Goal: Transaction & Acquisition: Purchase product/service

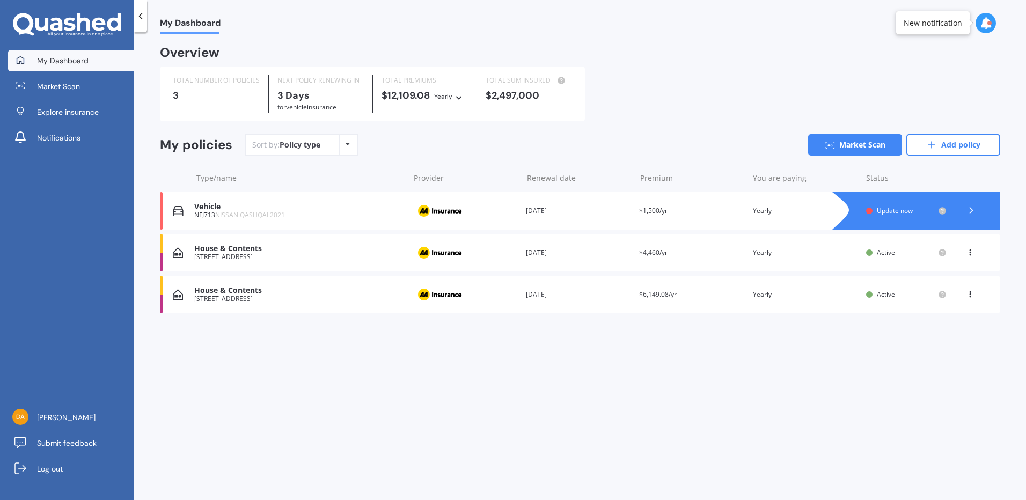
click at [884, 211] on span "Update now" at bounding box center [895, 210] width 36 height 9
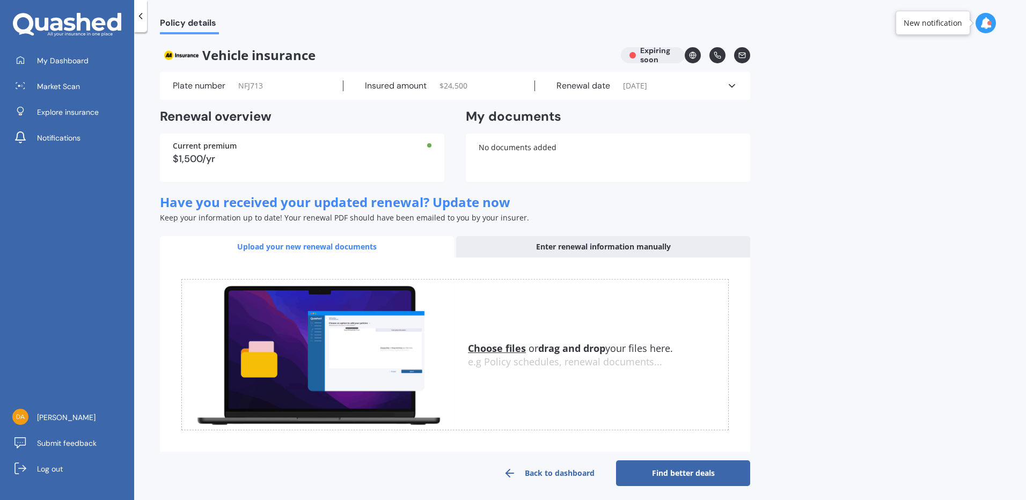
click at [728, 85] on icon at bounding box center [732, 85] width 11 height 11
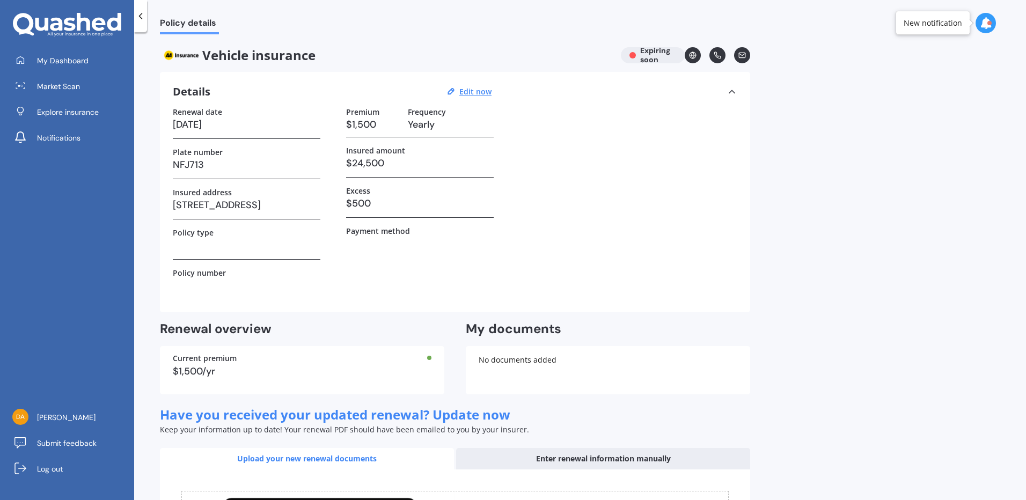
click at [236, 249] on h3 at bounding box center [247, 245] width 148 height 16
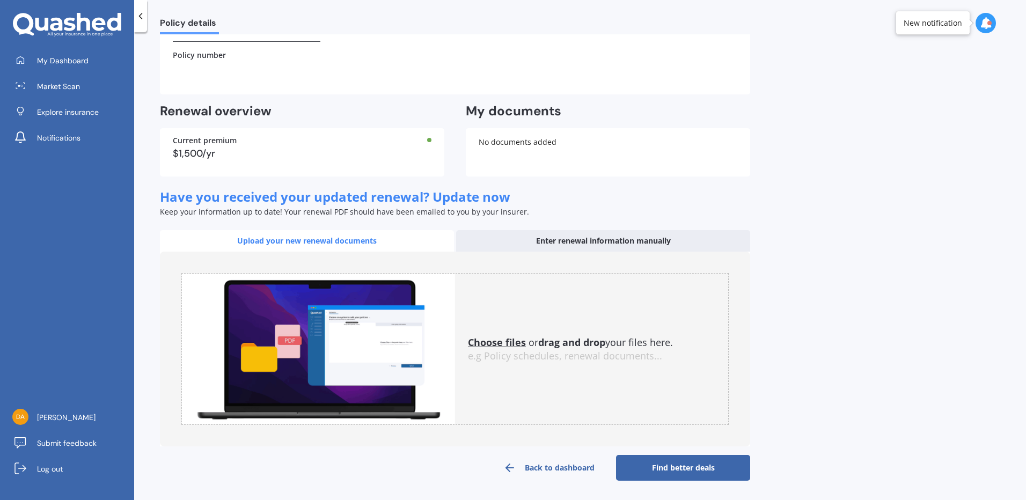
scroll to position [146, 0]
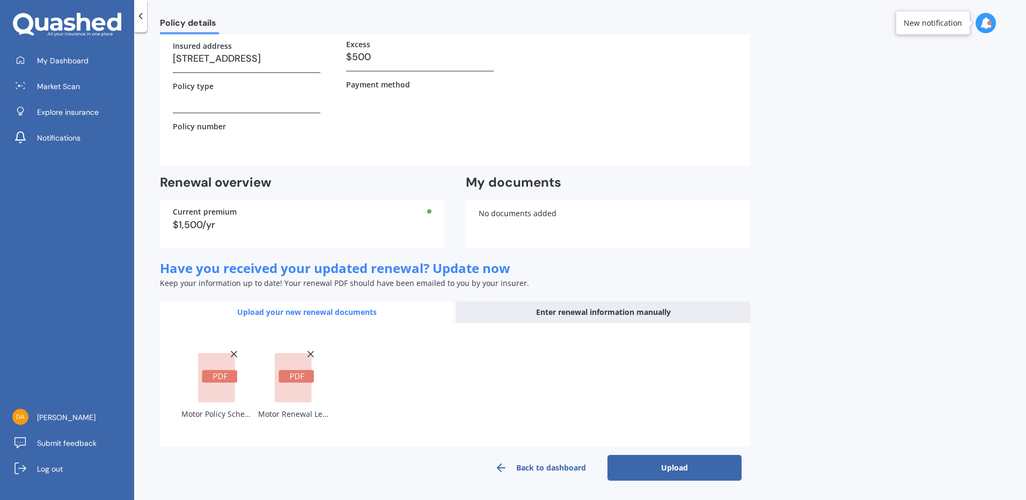
click at [657, 472] on button "Upload" at bounding box center [674, 468] width 134 height 26
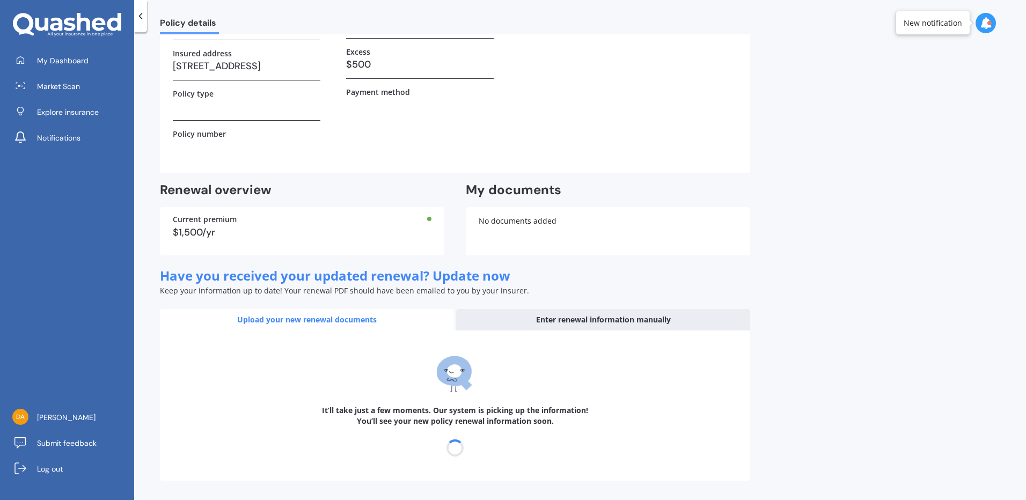
scroll to position [0, 0]
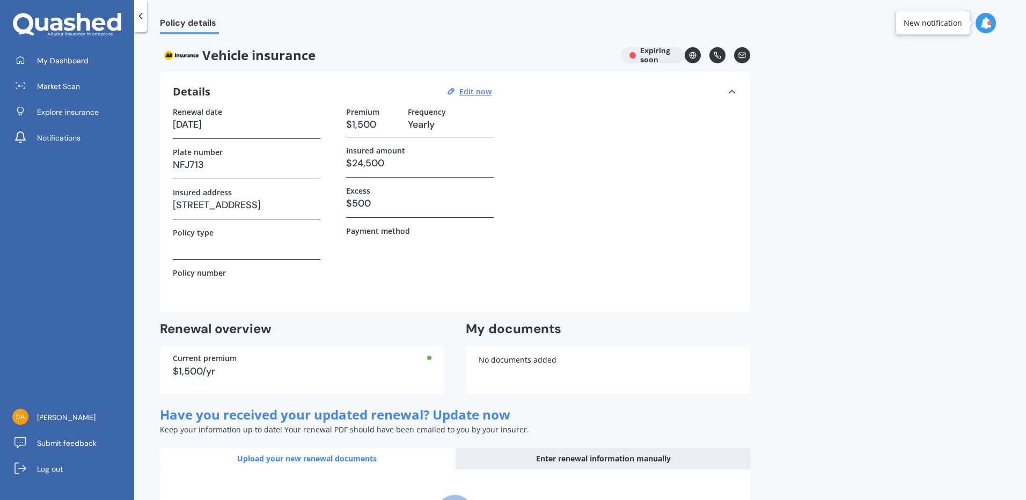
select select "20"
select select "09"
select select "2026"
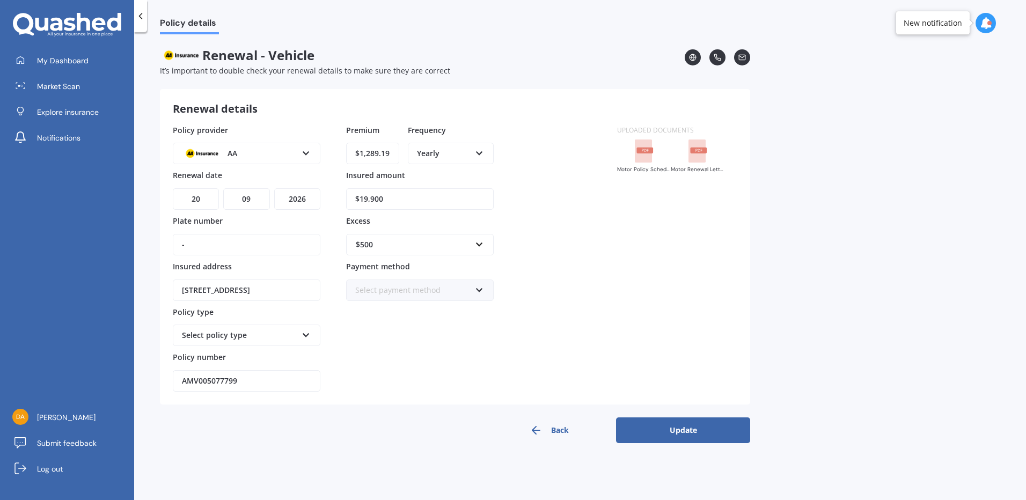
drag, startPoint x: 383, startPoint y: 198, endPoint x: 361, endPoint y: 198, distance: 22.0
click at [361, 198] on input "$19,900" at bounding box center [420, 198] width 148 height 21
type input "$22,000"
click at [666, 426] on button "Update" at bounding box center [683, 430] width 134 height 26
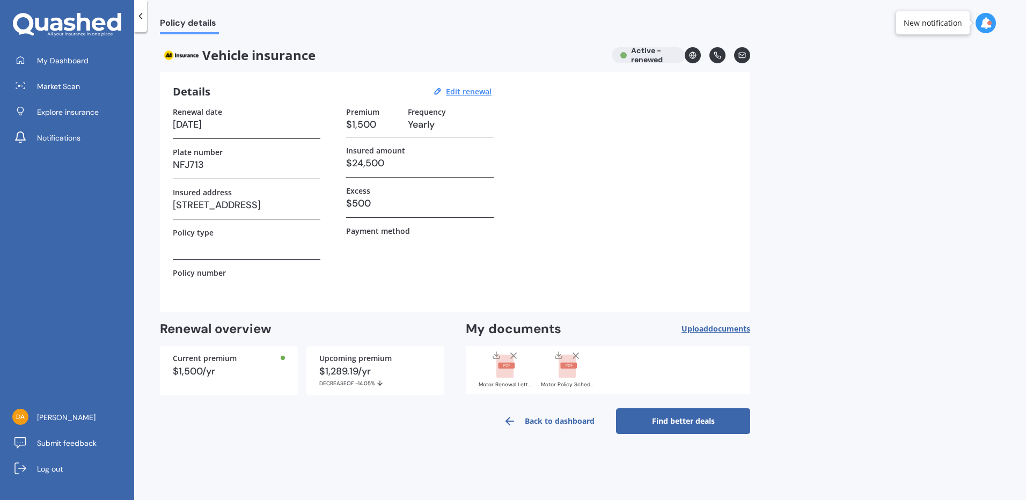
click at [677, 422] on link "Find better deals" at bounding box center [683, 421] width 134 height 26
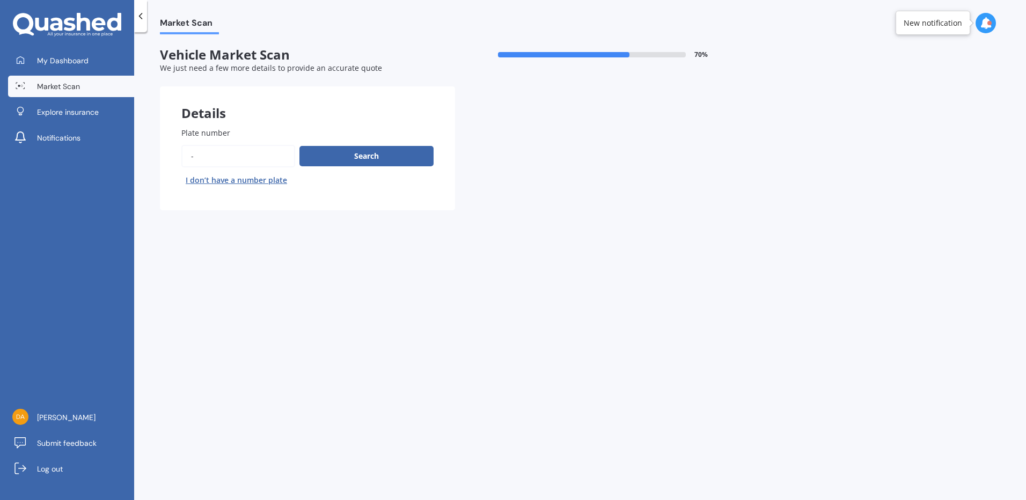
click at [227, 155] on input "Plate number" at bounding box center [238, 156] width 114 height 23
click at [319, 158] on button "Search" at bounding box center [366, 156] width 134 height 20
click at [193, 157] on div "Search I don’t have a number plate" at bounding box center [307, 167] width 252 height 44
type input "nfj71"
click at [340, 156] on button "Search" at bounding box center [366, 156] width 134 height 20
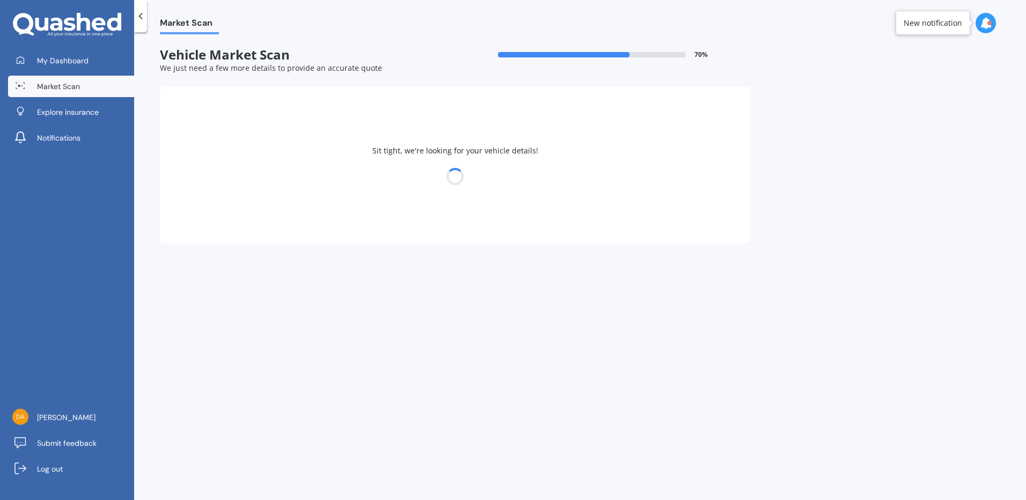
select select "TOYOTA"
select select "01"
select select "10"
select select "1970"
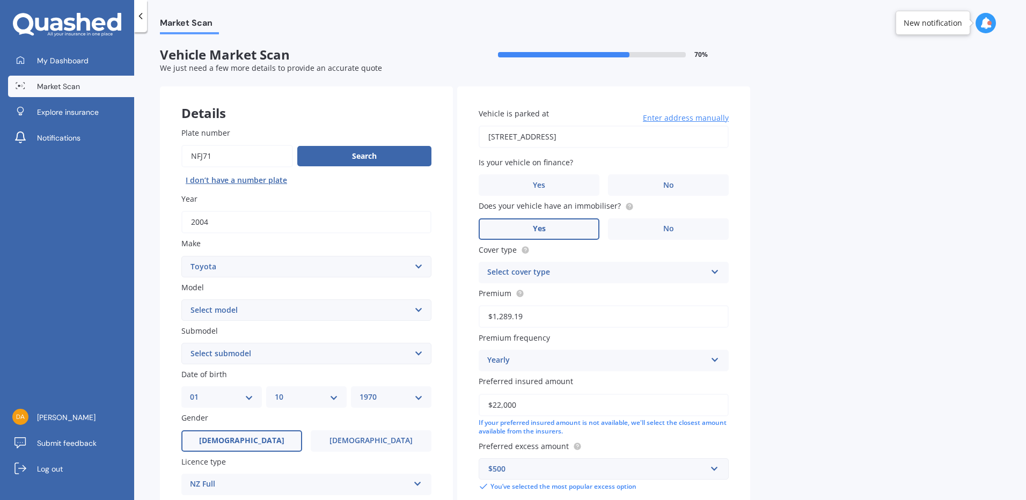
click at [213, 155] on input "Plate number" at bounding box center [237, 156] width 112 height 23
type input "nfj713"
click at [335, 157] on button "Search" at bounding box center [364, 156] width 134 height 20
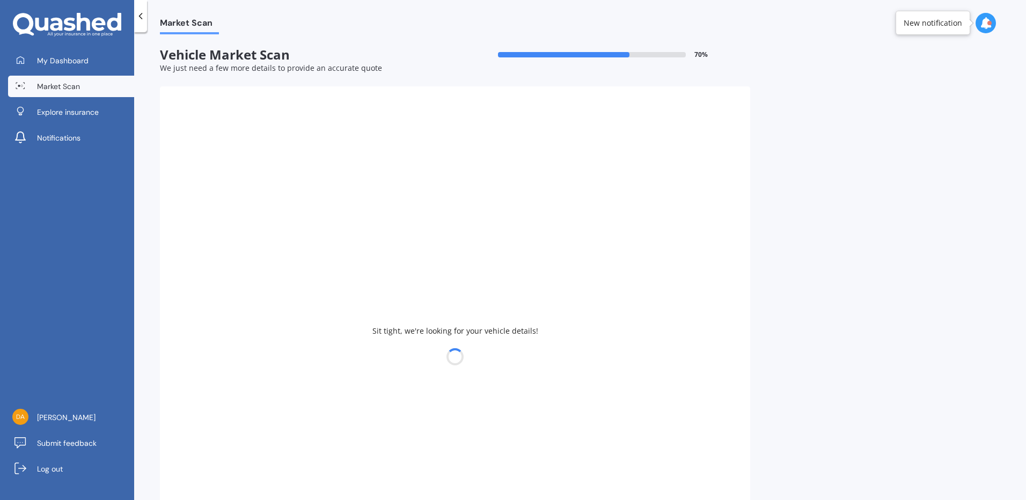
type input "2021"
select select "NISSAN"
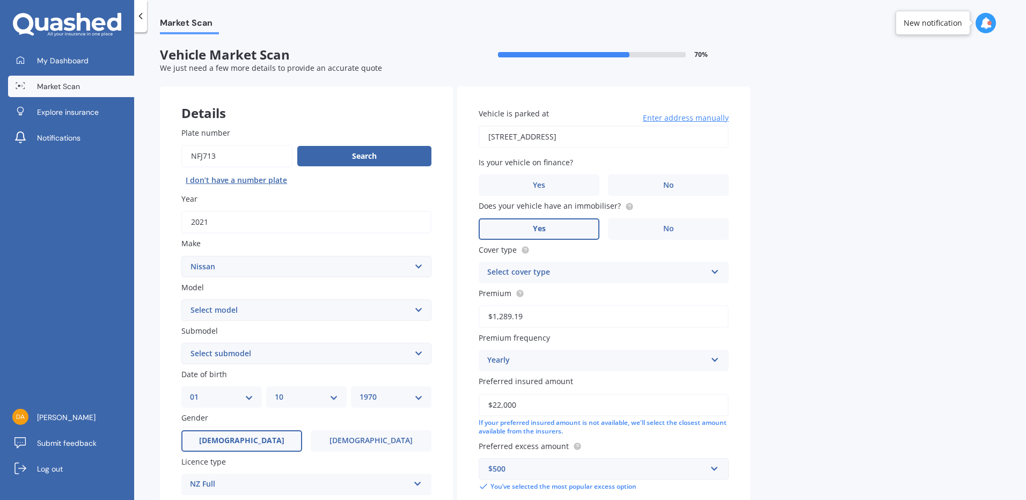
click at [420, 311] on select "Select model 1200 180SX 200SX 300ZX 350Z 370Z Ad Altima ARIYA Atlas Avenir Basa…" at bounding box center [306, 309] width 250 height 21
click at [370, 337] on div "Submodel Select submodel" at bounding box center [306, 344] width 250 height 39
click at [270, 308] on select "Select model 1200 180SX 200SX 300ZX 350Z 370Z Ad Altima ARIYA Atlas Avenir Basa…" at bounding box center [306, 309] width 250 height 21
select select "QASHQAI"
click at [181, 299] on select "Select model 1200 180SX 200SX 300ZX 350Z 370Z Ad Altima ARIYA Atlas Avenir Basa…" at bounding box center [306, 309] width 250 height 21
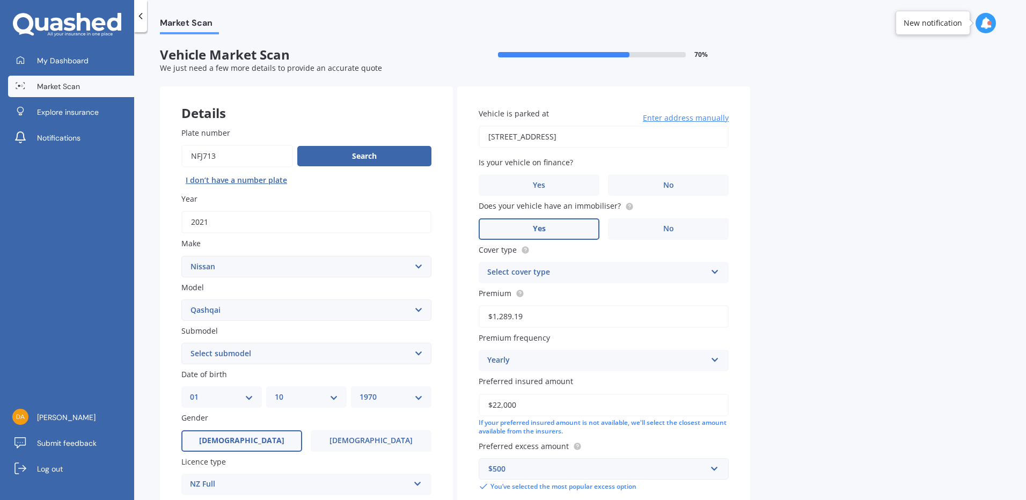
click at [324, 355] on select "Select submodel (All Other) N-TEC ST ST-L Ti Ti-L TI-L E-POWER 1.5PEH TS Turbo …" at bounding box center [306, 353] width 250 height 21
select select "ST"
click at [181, 343] on select "Select submodel (All Other) N-TEC ST ST-L Ti Ti-L TI-L E-POWER 1.5PEH TS Turbo …" at bounding box center [306, 353] width 250 height 21
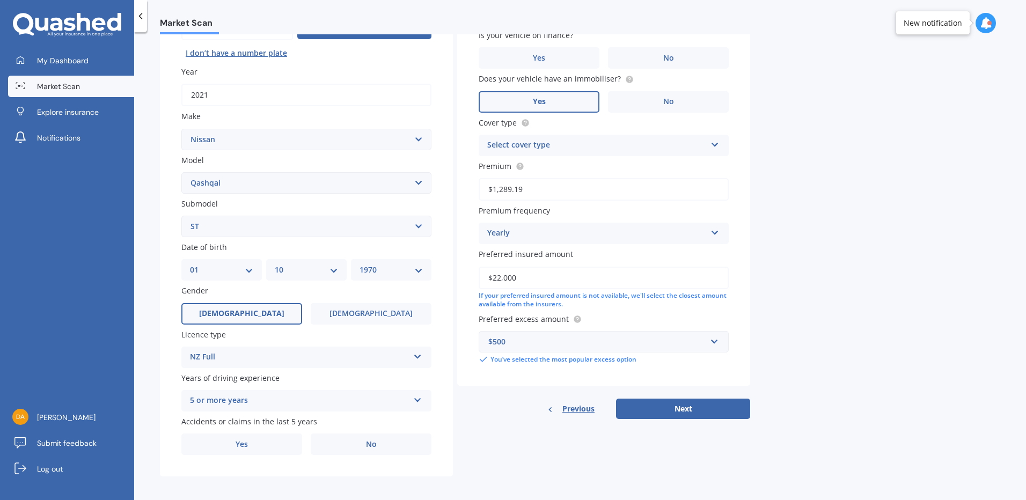
scroll to position [131, 0]
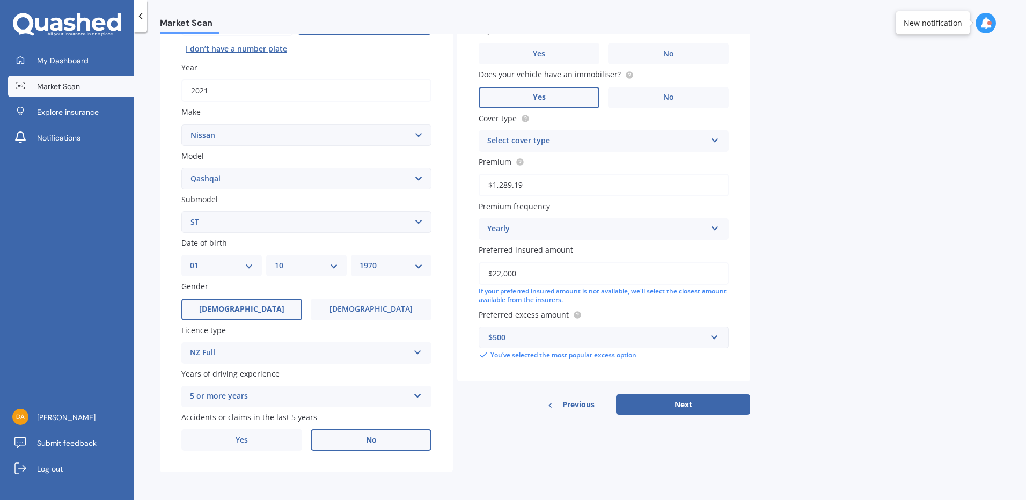
click at [370, 439] on span "No" at bounding box center [371, 440] width 11 height 9
click at [0, 0] on input "No" at bounding box center [0, 0] width 0 height 0
click at [383, 398] on div "5 or more years" at bounding box center [299, 396] width 219 height 13
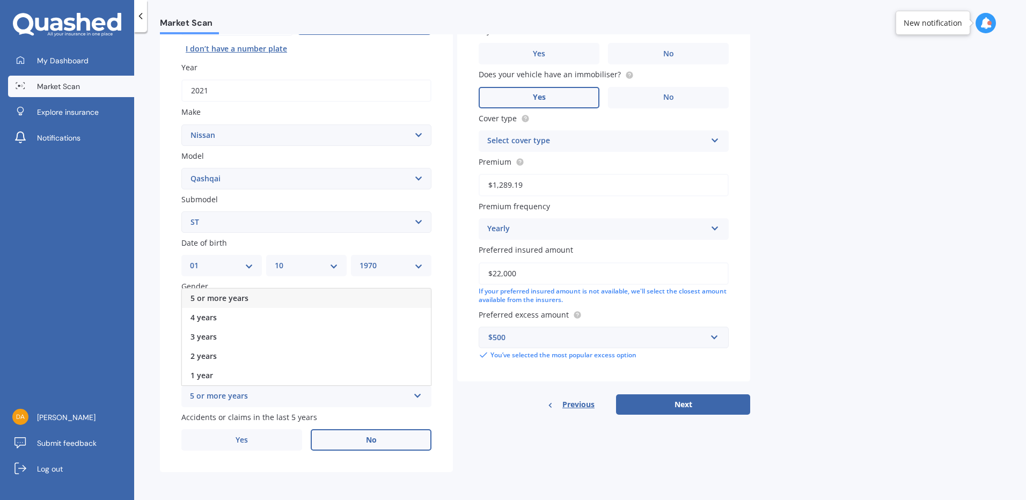
click at [242, 298] on span "5 or more years" at bounding box center [220, 298] width 58 height 10
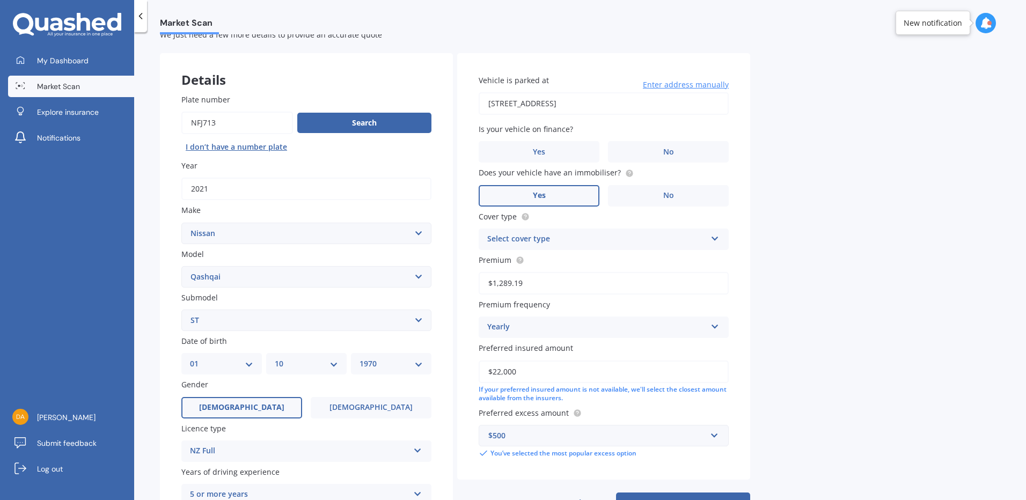
scroll to position [0, 0]
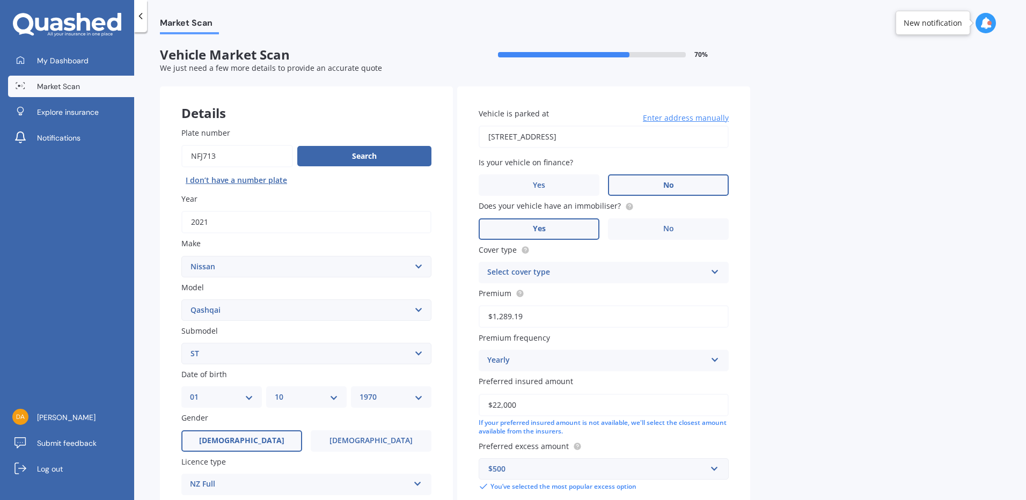
click at [641, 187] on label "No" at bounding box center [668, 184] width 121 height 21
click at [0, 0] on input "No" at bounding box center [0, 0] width 0 height 0
click at [666, 270] on div "Select cover type" at bounding box center [596, 272] width 219 height 13
click at [562, 293] on div "Comprehensive" at bounding box center [603, 293] width 249 height 19
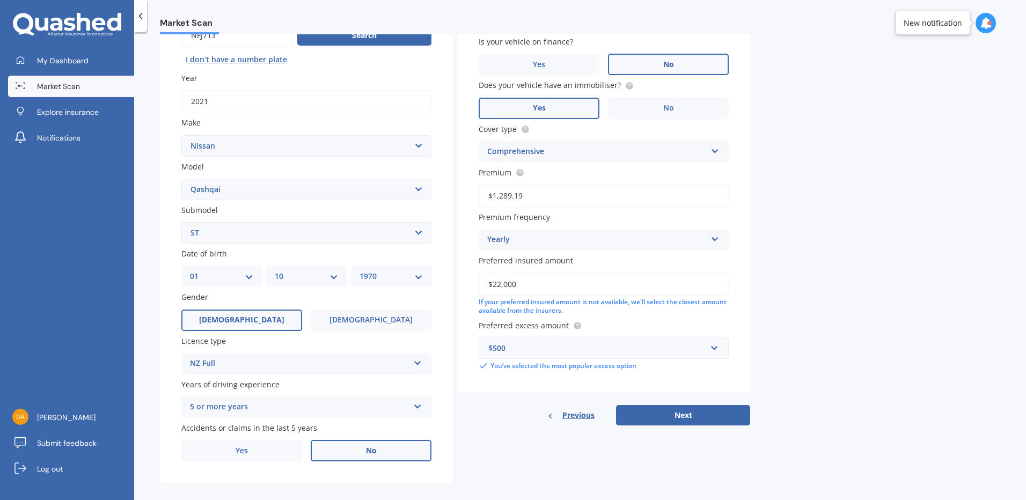
scroll to position [131, 0]
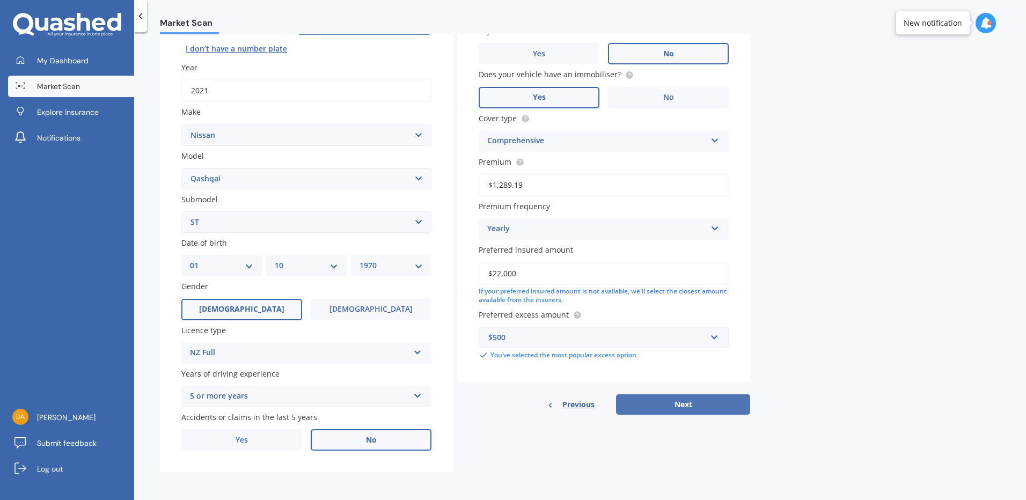
click at [654, 408] on button "Next" at bounding box center [683, 404] width 134 height 20
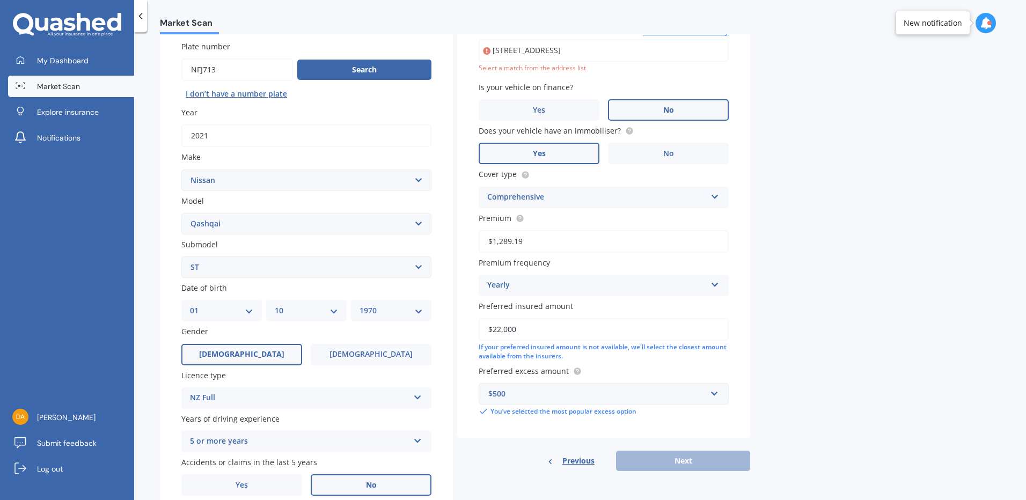
scroll to position [74, 0]
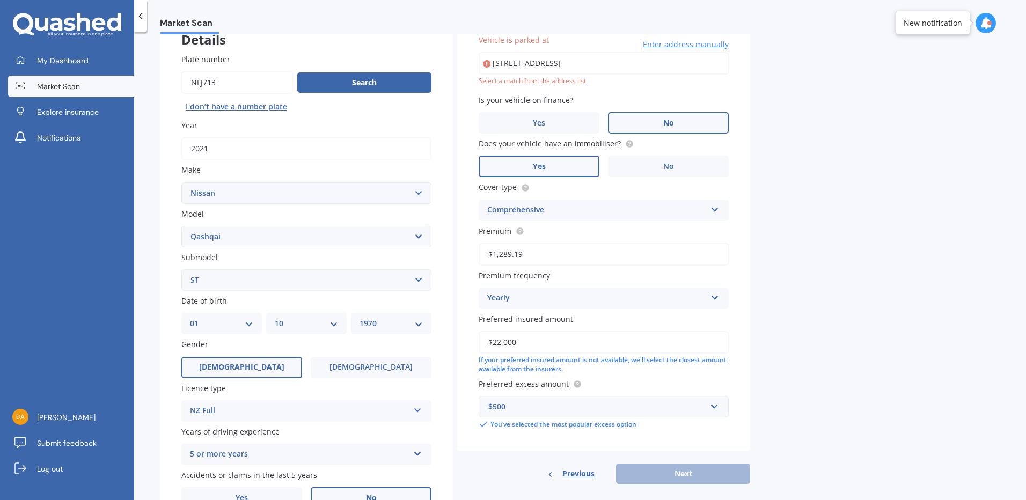
type input "[STREET_ADDRESS]"
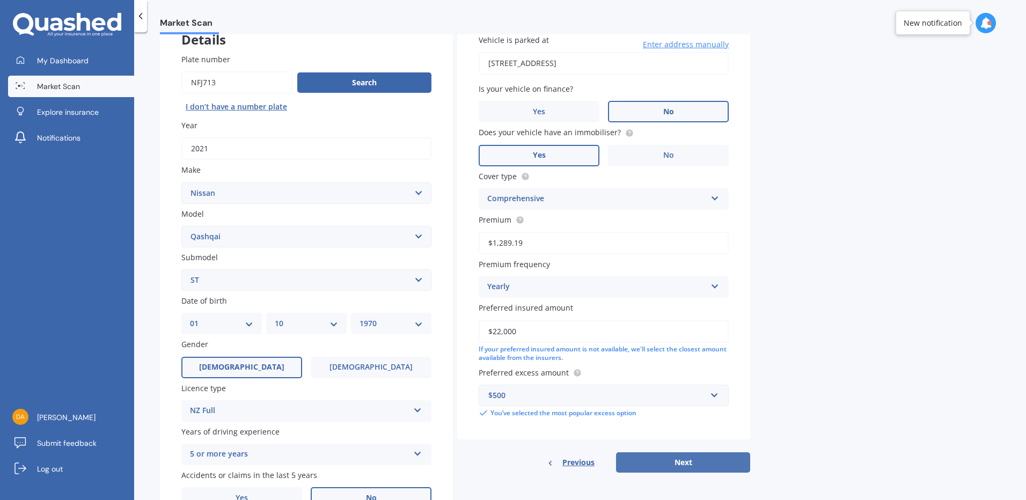
click at [680, 465] on button "Next" at bounding box center [683, 462] width 134 height 20
select select "01"
select select "10"
select select "1970"
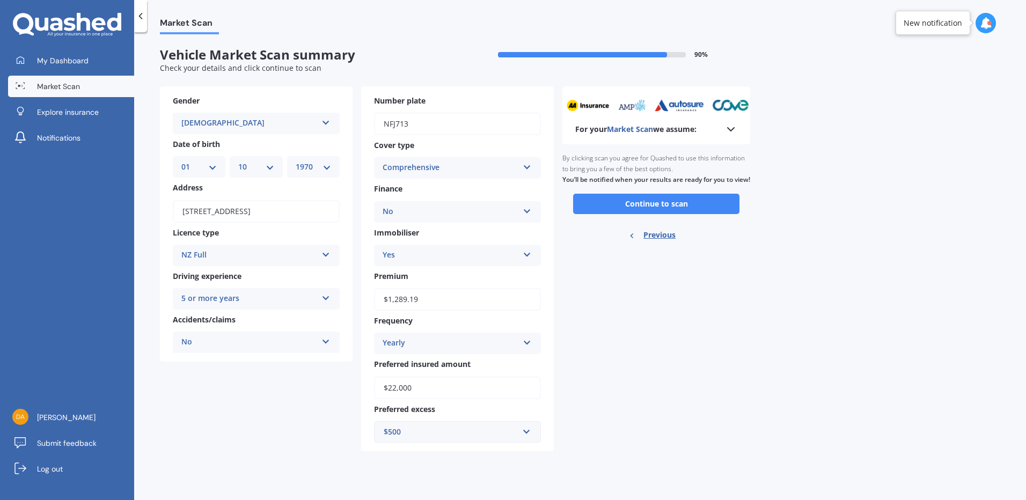
scroll to position [0, 0]
click at [662, 214] on button "Continue to scan" at bounding box center [656, 204] width 166 height 20
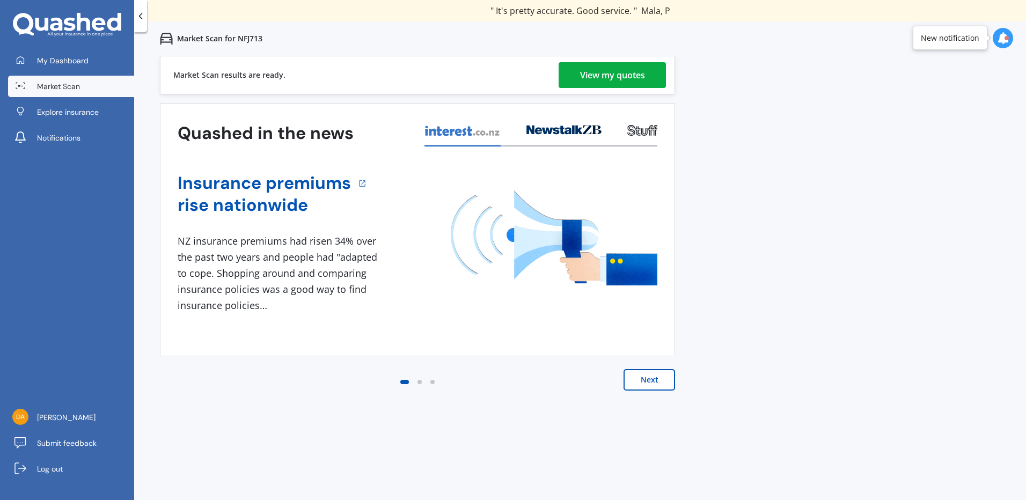
click at [628, 75] on div "View my quotes" at bounding box center [612, 75] width 65 height 26
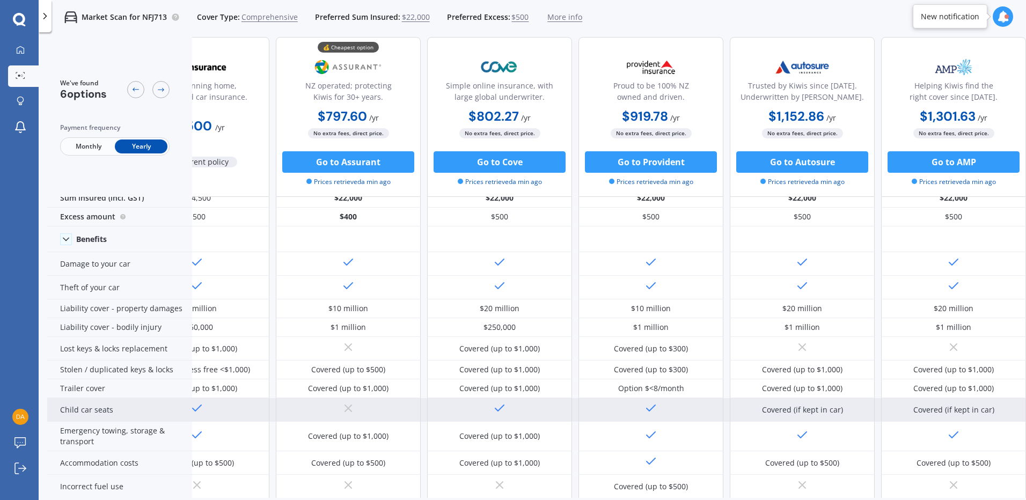
scroll to position [0, 73]
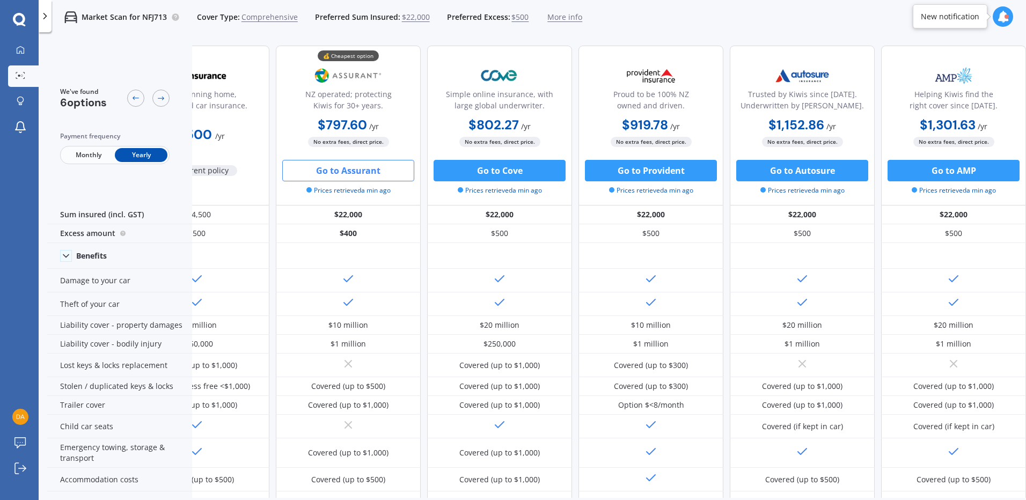
click at [359, 171] on button "Go to Assurant" at bounding box center [348, 170] width 132 height 21
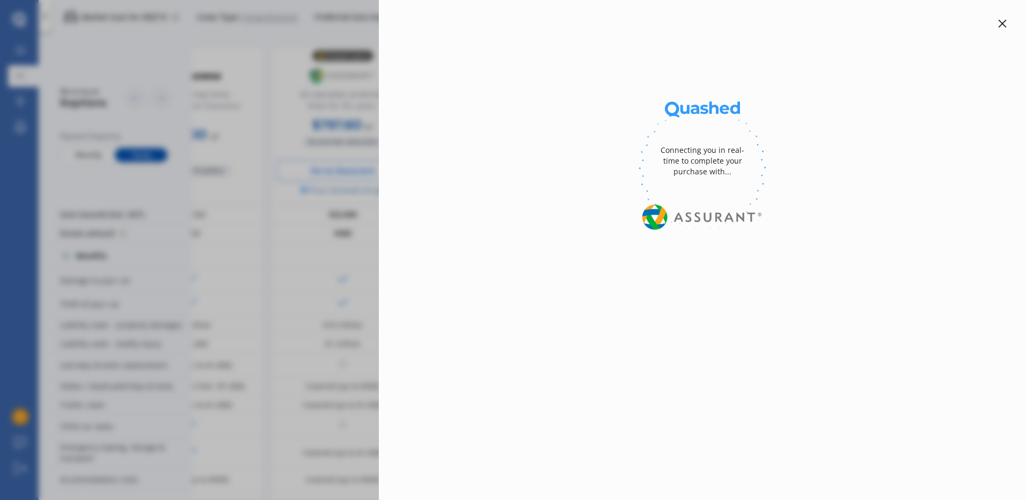
select select "Yearly"
select select "full"
select select "0"
select select "[GEOGRAPHIC_DATA]"
select select "NISSAN"
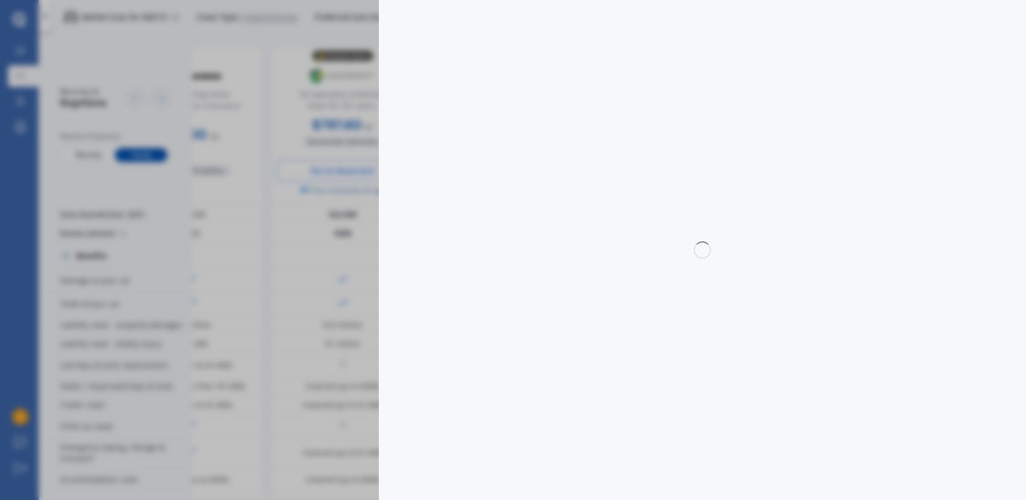
select select "QASHQAI"
select select "ST"
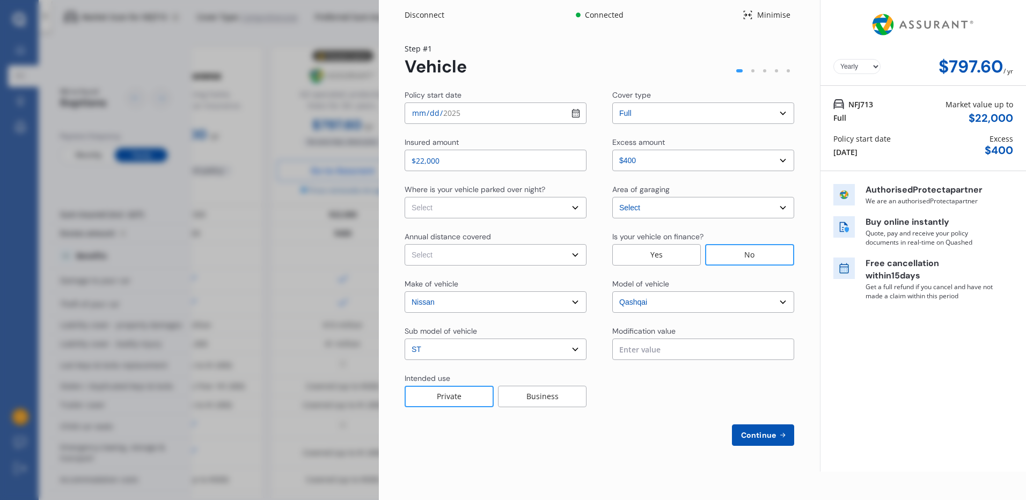
click at [786, 161] on select "Select excess amount $400 $900 $1,400" at bounding box center [703, 160] width 182 height 21
click at [612, 150] on select "Select excess amount $400 $900 $1,400" at bounding box center [703, 160] width 182 height 21
click at [573, 207] on select "Select In a garage On own property On street or road" at bounding box center [496, 207] width 182 height 21
select select "In a garage"
click at [405, 197] on select "Select In a garage On own property On street or road" at bounding box center [496, 207] width 182 height 21
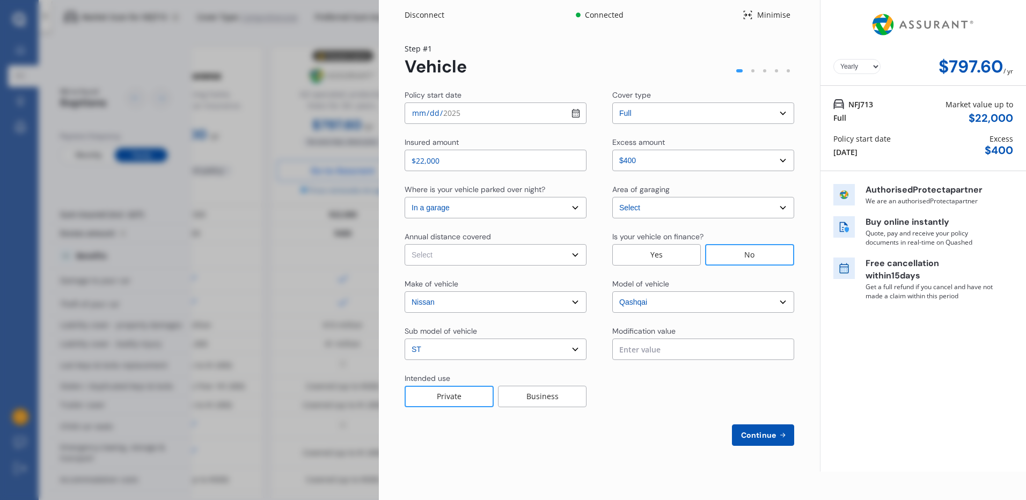
click at [454, 259] on select "Select Low (less than 15,000km per year) Average (15,000-30,000km per year) Hig…" at bounding box center [496, 254] width 182 height 21
select select "15000"
click at [405, 244] on select "Select Low (less than 15,000km per year) Average (15,000-30,000km per year) Hig…" at bounding box center [496, 254] width 182 height 21
click at [771, 434] on span "Continue" at bounding box center [758, 435] width 39 height 9
select select "Mr"
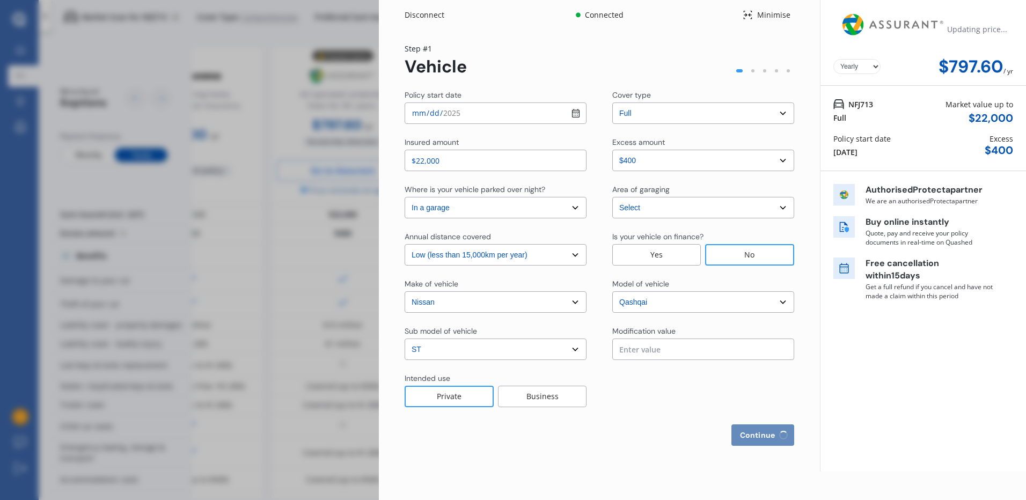
select select "01"
select select "10"
select select "1970"
select select "full"
select select "more than 4 years"
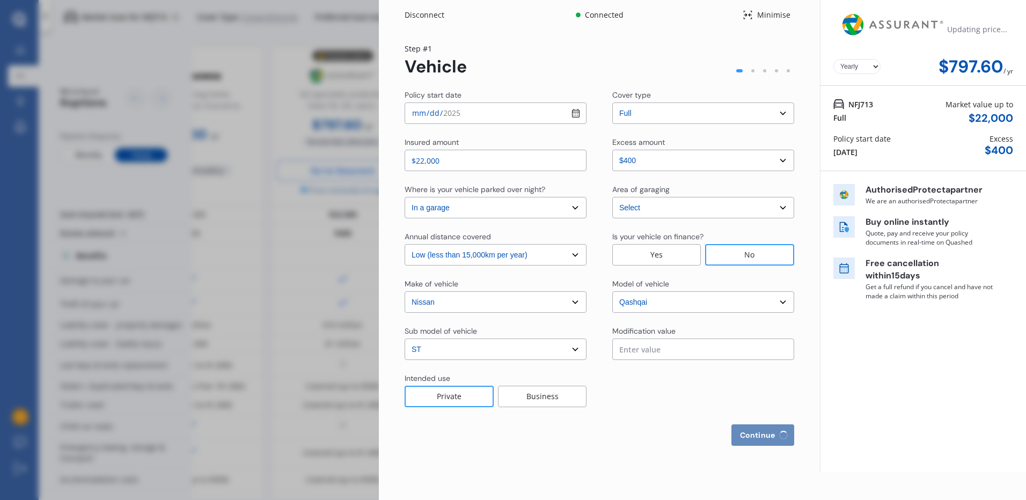
select select "[GEOGRAPHIC_DATA]"
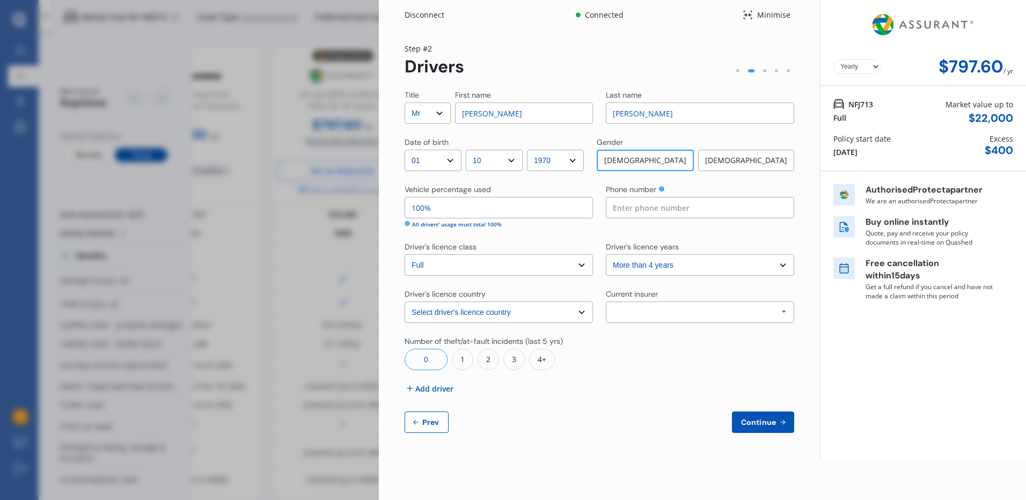
drag, startPoint x: 423, startPoint y: 210, endPoint x: 413, endPoint y: 210, distance: 10.7
click at [413, 210] on input "100%" at bounding box center [499, 207] width 188 height 21
type input "90%"
click at [643, 208] on input at bounding box center [700, 207] width 188 height 21
type input "0212436162"
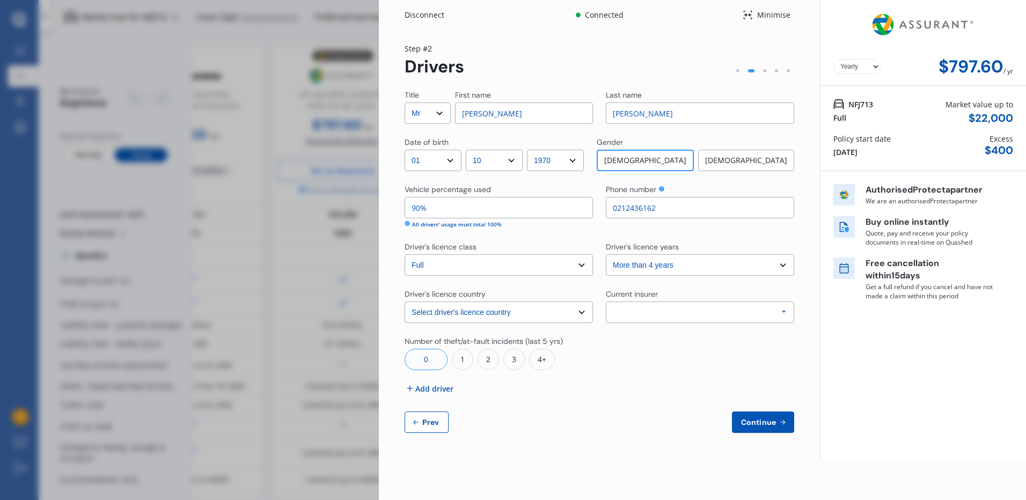
click at [682, 268] on select "Select driver's licence years Less than 1 year 1-2 years 2-4 years More than 4 …" at bounding box center [700, 264] width 188 height 21
click at [606, 254] on select "Select driver's licence years Less than 1 year 1-2 years 2-4 years More than 4 …" at bounding box center [700, 264] width 188 height 21
click at [634, 316] on div "Allianz AAI AMI IAG - NZI/State [PERSON_NAME] Vero Unknown Other Insurer None P…" at bounding box center [700, 312] width 188 height 21
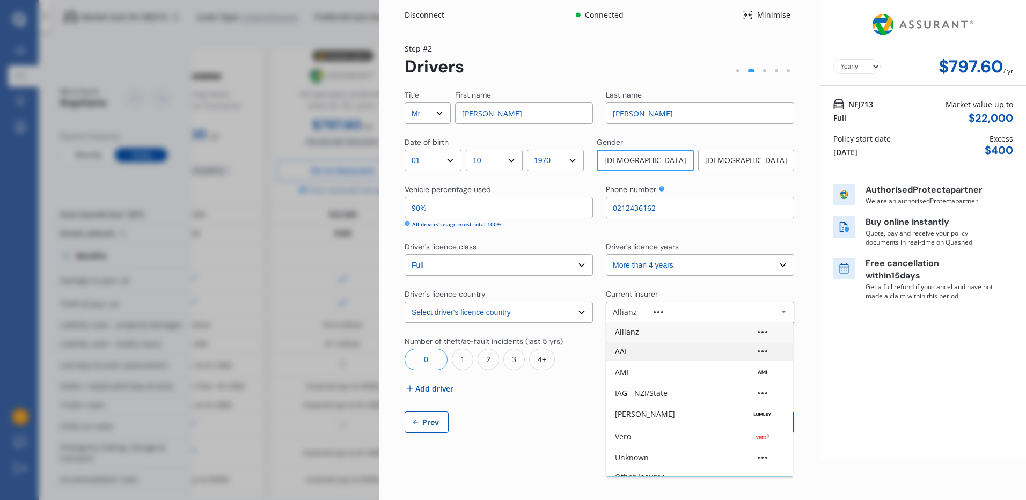
click at [678, 355] on div "AAI" at bounding box center [699, 352] width 169 height 8
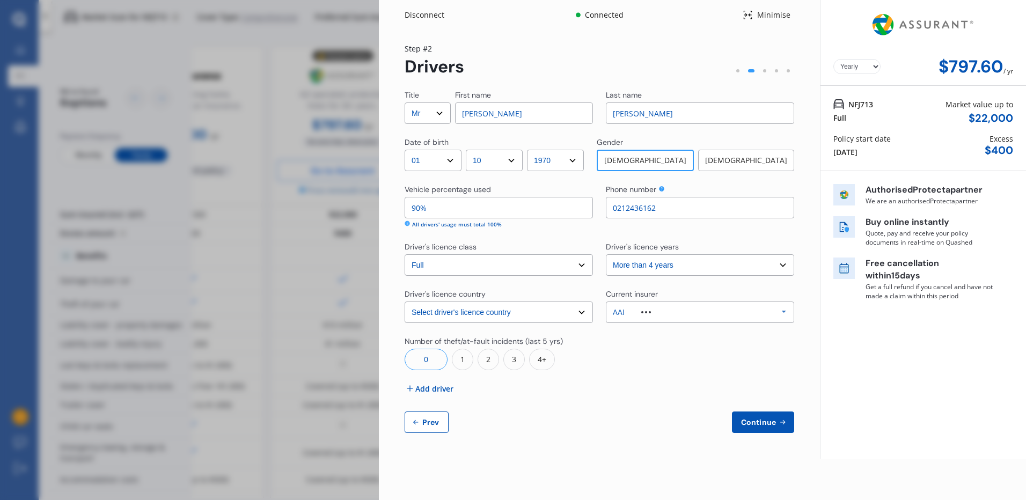
click at [432, 360] on div "0" at bounding box center [426, 359] width 43 height 21
click at [428, 388] on span "Add driver" at bounding box center [434, 388] width 38 height 11
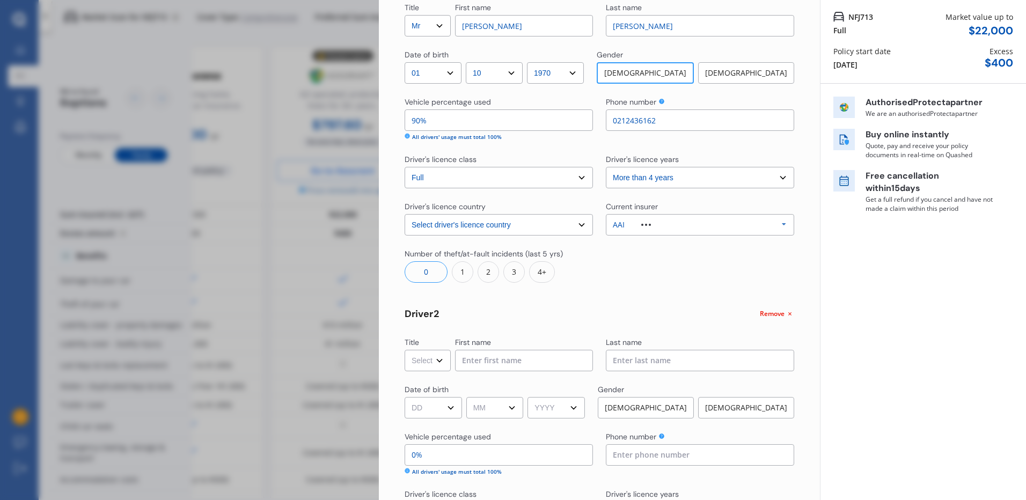
scroll to position [161, 0]
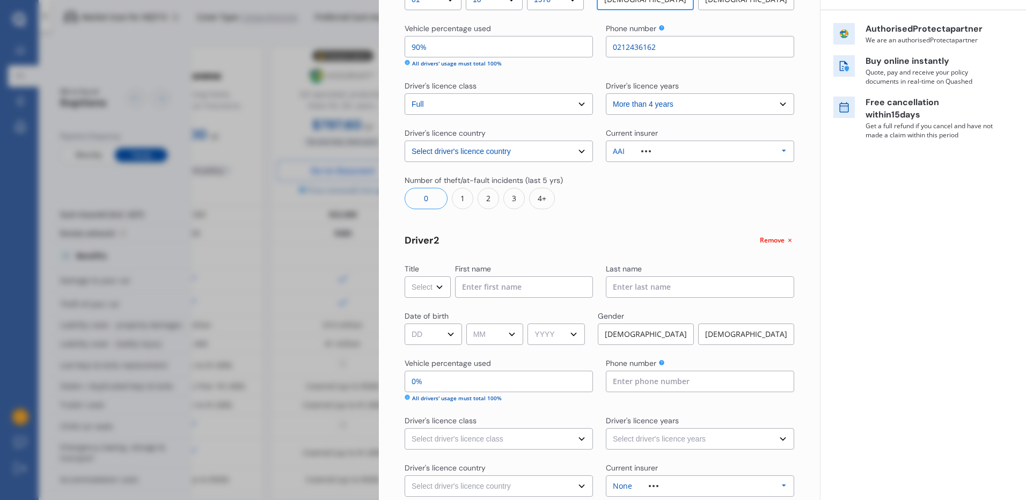
click at [430, 288] on select "Select Mr Mrs Miss Ms Dr" at bounding box center [428, 286] width 46 height 21
select select "Mr"
click at [405, 276] on select "Select Mr Mrs Miss Ms Dr" at bounding box center [428, 286] width 46 height 21
click at [488, 288] on input at bounding box center [524, 286] width 138 height 21
type input "Max"
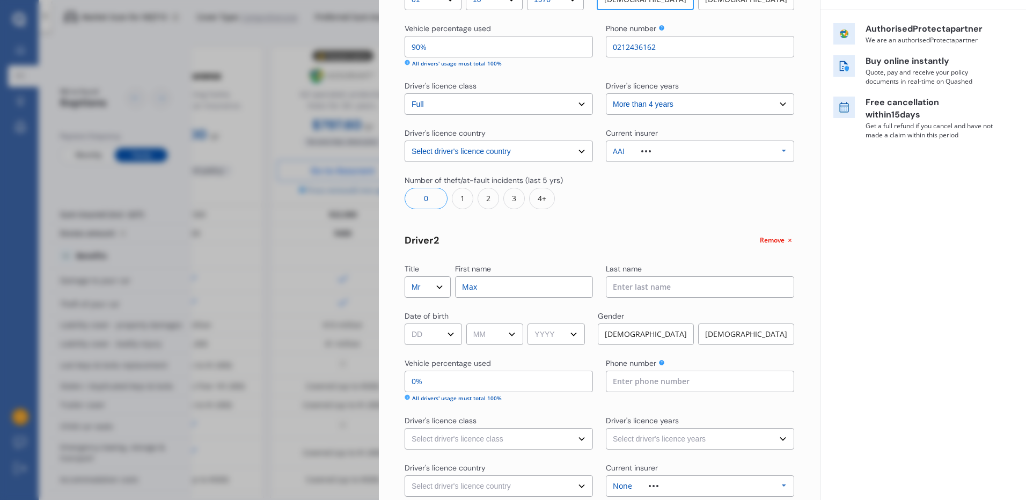
type input "[PERSON_NAME]"
select select "[GEOGRAPHIC_DATA]"
click at [446, 336] on select "DD 01 02 03 04 05 06 07 08 09 10 11 12 13 14 15 16 17 18 19 20 21 22 23 24 25 2…" at bounding box center [433, 334] width 57 height 21
select select "27"
click at [405, 324] on select "DD 01 02 03 04 05 06 07 08 09 10 11 12 13 14 15 16 17 18 19 20 21 22 23 24 25 2…" at bounding box center [433, 334] width 57 height 21
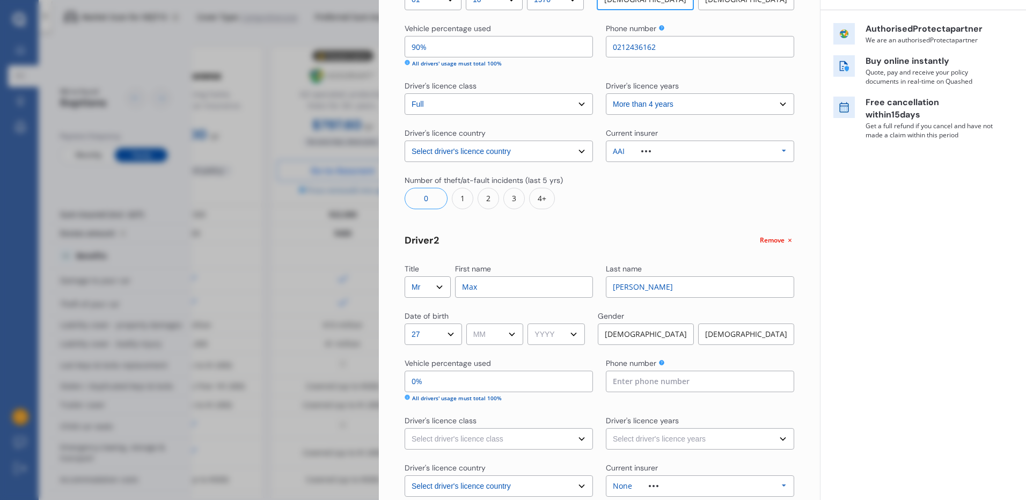
click at [495, 333] on select "MM 01 02 03 04 05 06 07 08 09 10 11 12" at bounding box center [494, 334] width 57 height 21
select select "02"
click at [468, 324] on select "MM 01 02 03 04 05 06 07 08 09 10 11 12" at bounding box center [494, 334] width 57 height 21
click at [545, 335] on select "YYYY 2009 2008 2007 2006 2005 2004 2003 2002 2001 2000 1999 1998 1997 1996 1995…" at bounding box center [555, 334] width 57 height 21
select select "2008"
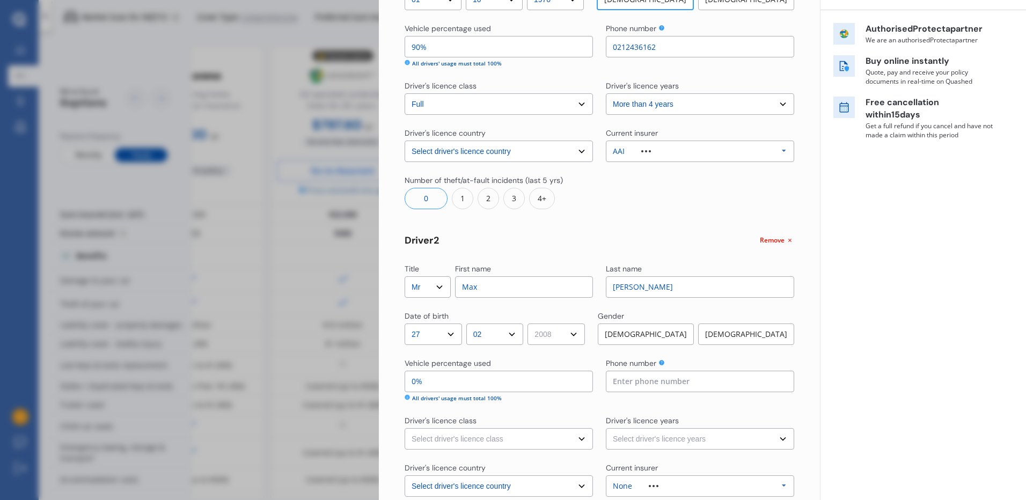
click at [531, 324] on select "YYYY 2009 2008 2007 2006 2005 2004 2003 2002 2001 2000 1999 1998 1997 1996 1995…" at bounding box center [555, 334] width 57 height 21
click at [644, 336] on div "[DEMOGRAPHIC_DATA]" at bounding box center [646, 334] width 96 height 21
click at [419, 48] on input "90%" at bounding box center [499, 46] width 188 height 21
type input "9%"
type input "91%"
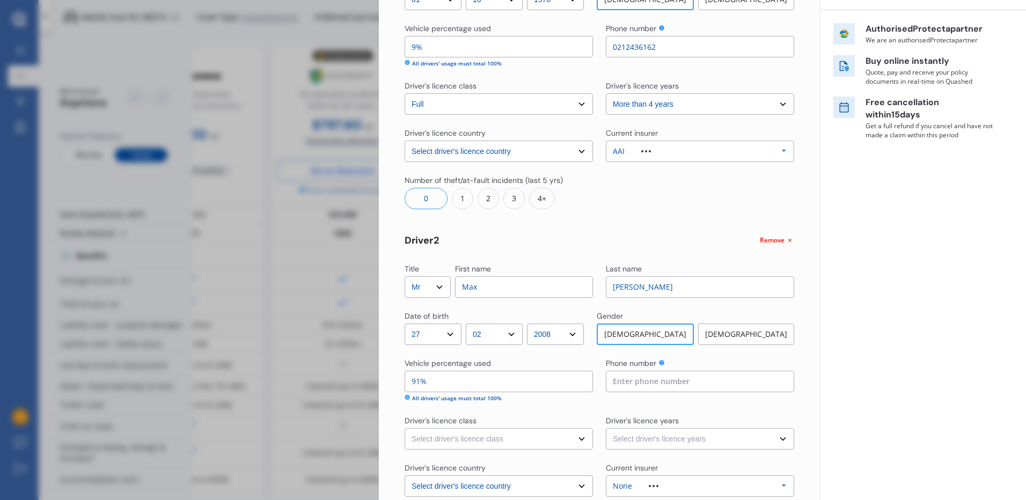
type input "95%"
type input "5%"
type input "95%"
click at [625, 383] on input at bounding box center [700, 381] width 188 height 21
type input "0212436162"
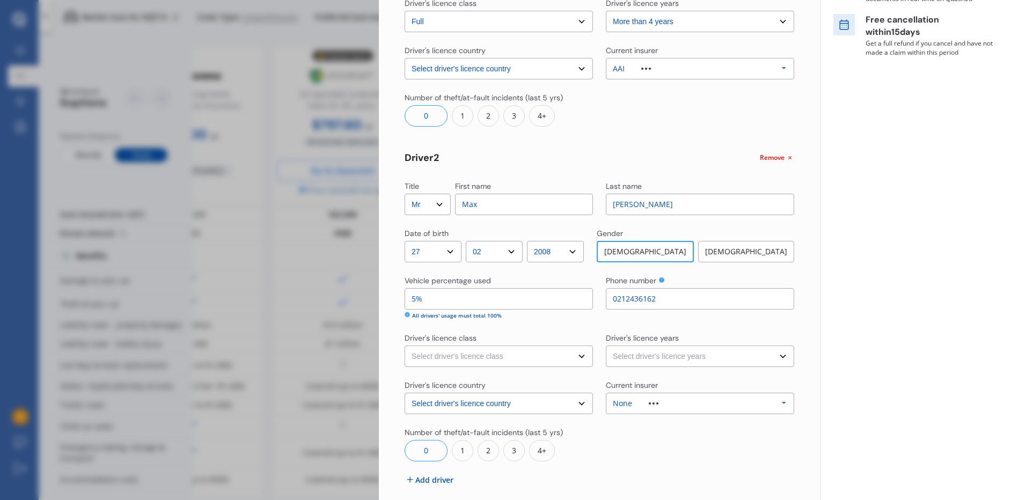
scroll to position [268, 0]
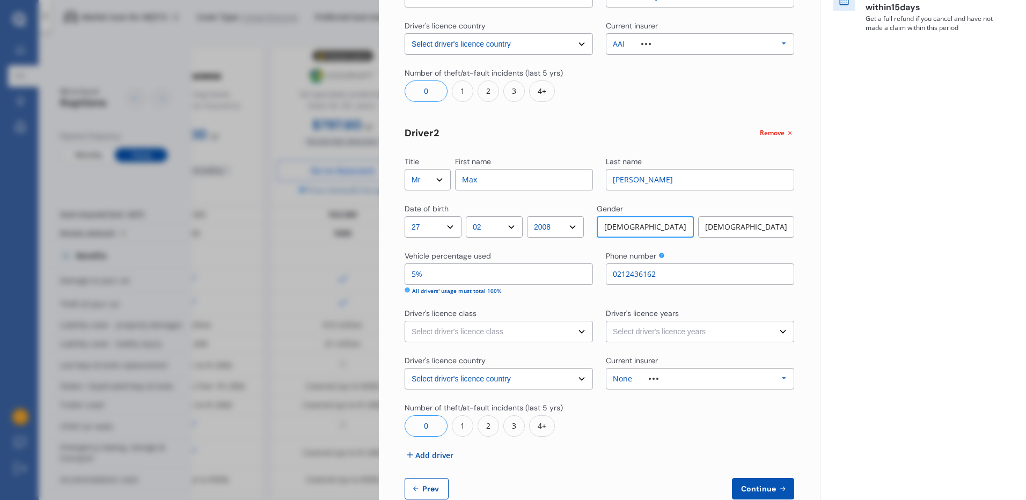
click at [529, 332] on select "Select driver's licence class None Learner Restricted Full" at bounding box center [499, 331] width 188 height 21
select select "learner"
click at [405, 321] on select "Select driver's licence class None Learner Restricted Full" at bounding box center [499, 331] width 188 height 21
click at [640, 329] on select "Select driver's licence years Less than 1 year 1-2 years 2-4 years More than 4 …" at bounding box center [700, 331] width 188 height 21
select select "1-2 years"
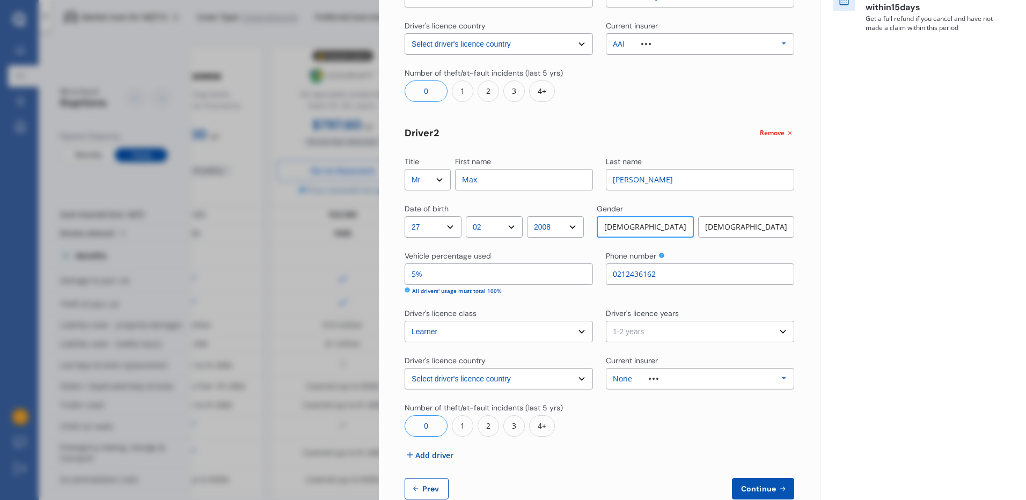
click at [606, 321] on select "Select driver's licence years Less than 1 year 1-2 years 2-4 years More than 4 …" at bounding box center [700, 331] width 188 height 21
click at [661, 379] on div at bounding box center [653, 379] width 43 height 2
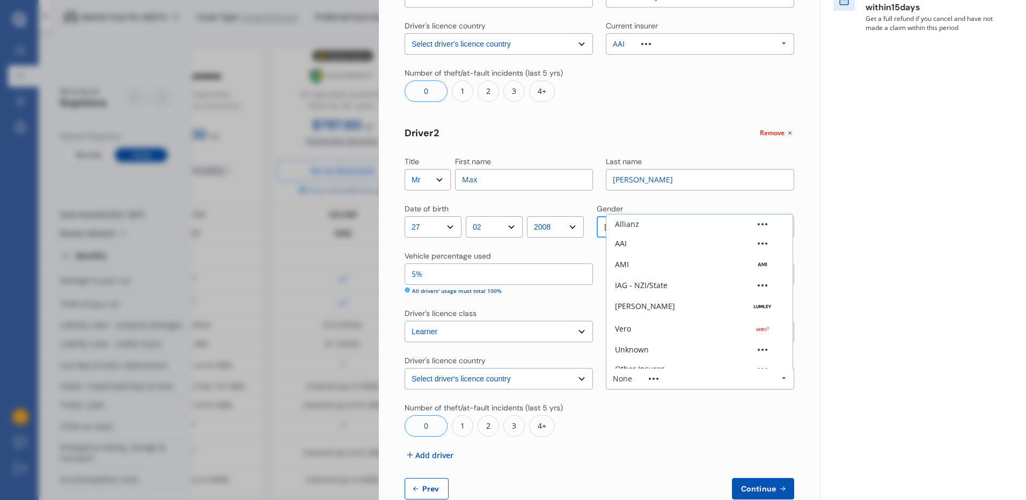
scroll to position [30, 0]
click at [648, 219] on div "AAI" at bounding box center [699, 213] width 186 height 19
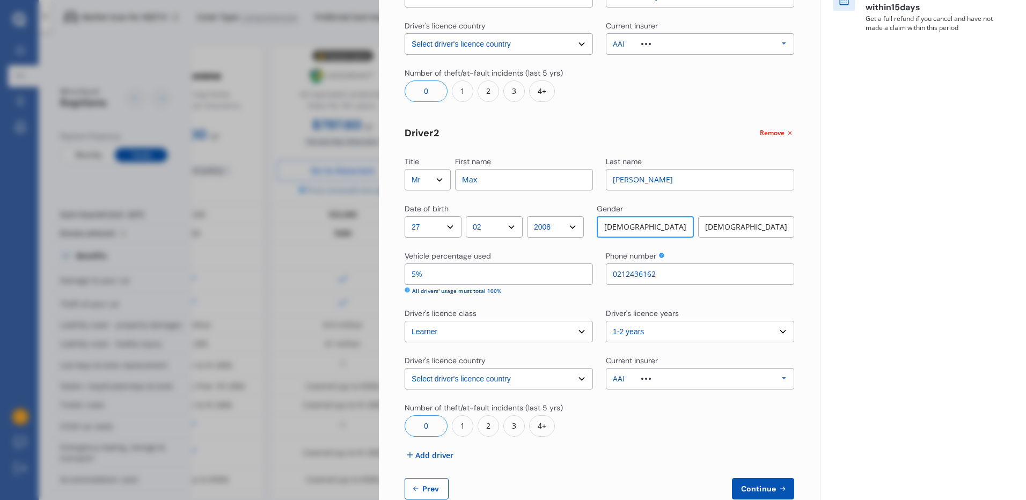
click at [428, 428] on div "0" at bounding box center [426, 425] width 43 height 21
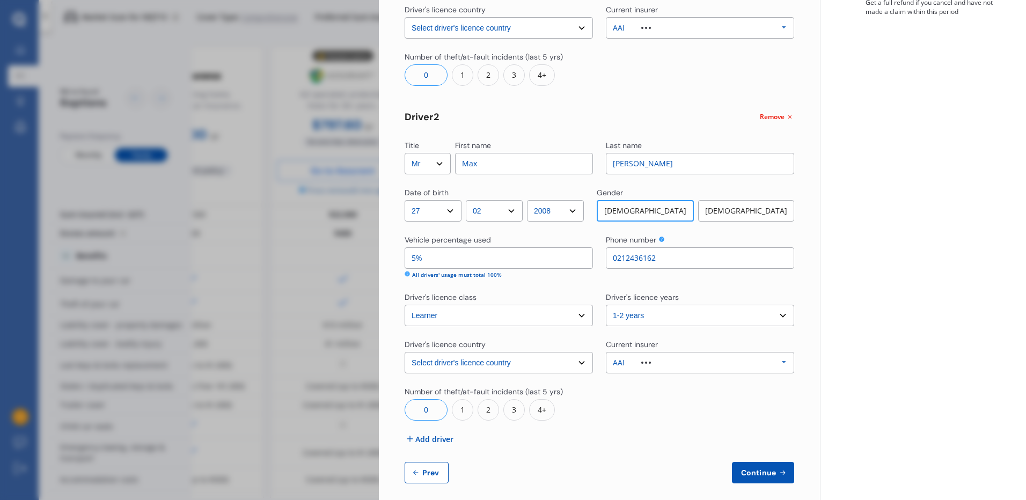
scroll to position [294, 0]
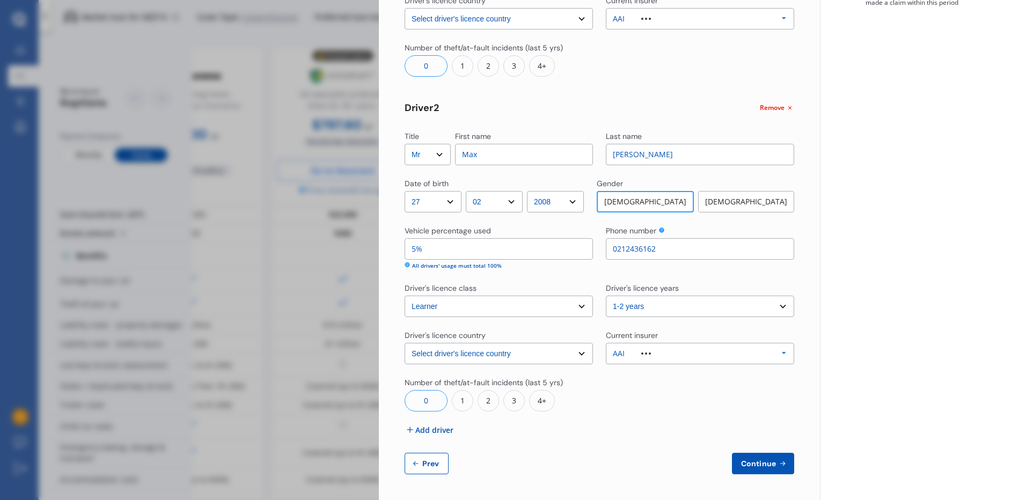
click at [752, 466] on span "Continue" at bounding box center [758, 463] width 39 height 9
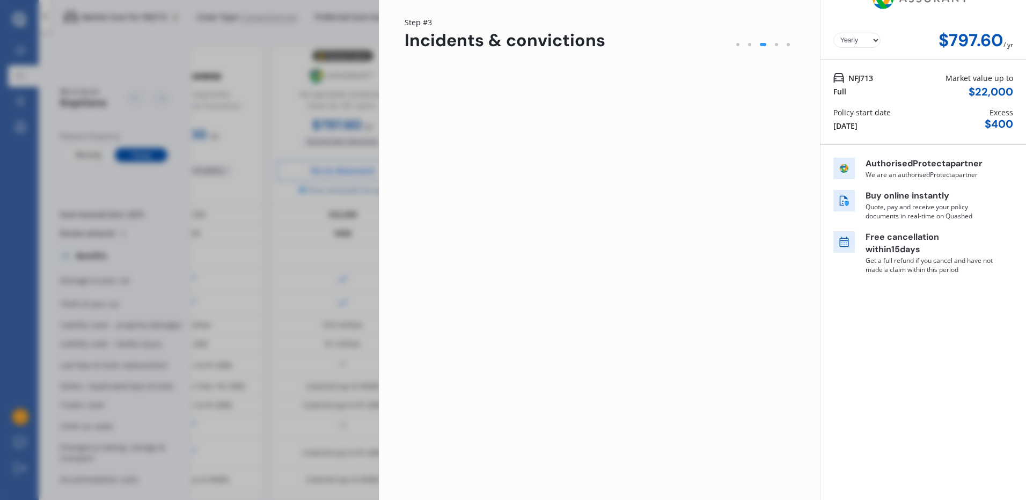
scroll to position [0, 0]
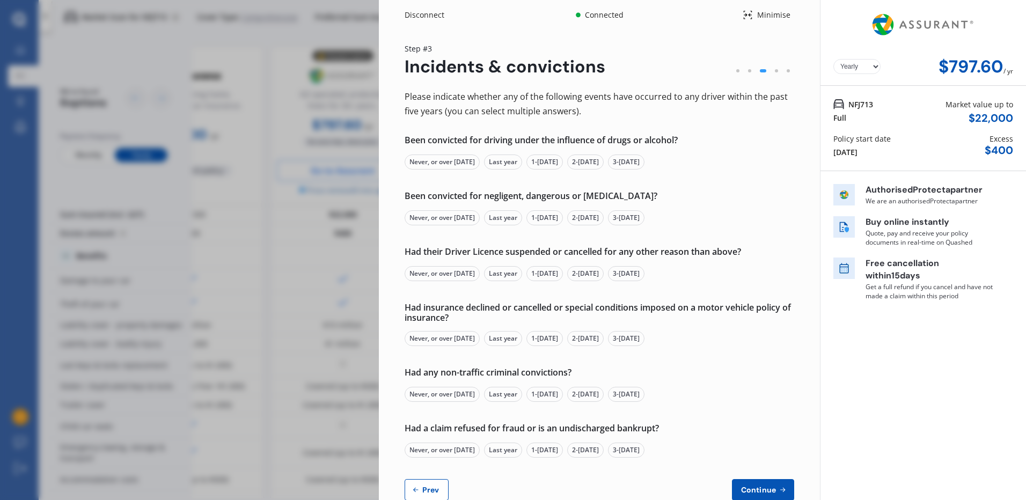
click at [444, 160] on div "Never, or over [DATE]" at bounding box center [442, 162] width 75 height 15
click at [437, 224] on div "Never, or over [DATE]" at bounding box center [442, 217] width 75 height 15
click at [435, 270] on div "Never, or over [DATE]" at bounding box center [442, 273] width 75 height 15
click at [433, 339] on div "Never, or over [DATE]" at bounding box center [442, 338] width 75 height 15
click at [439, 391] on div "Never, or over [DATE]" at bounding box center [442, 394] width 75 height 15
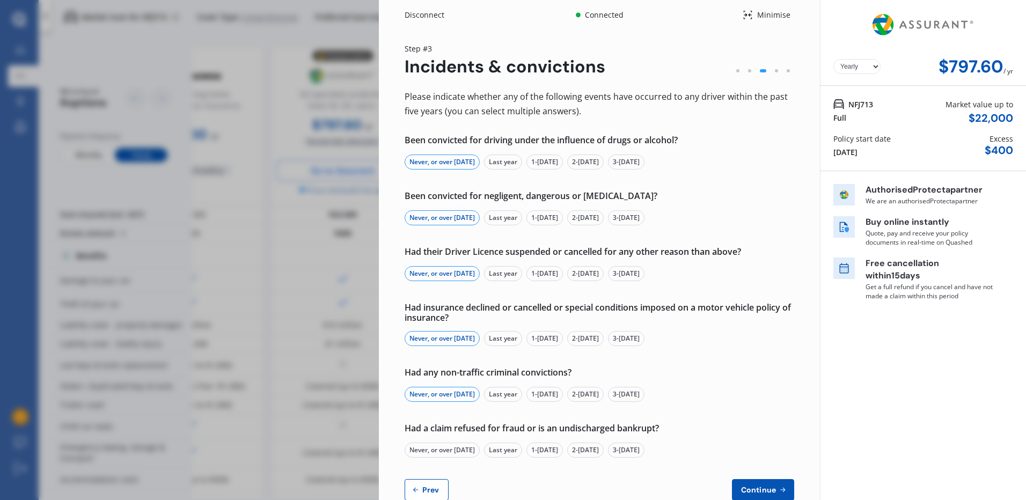
click at [447, 444] on div "Never, or over [DATE]" at bounding box center [442, 450] width 75 height 15
click at [771, 490] on span "Continue" at bounding box center [758, 490] width 39 height 9
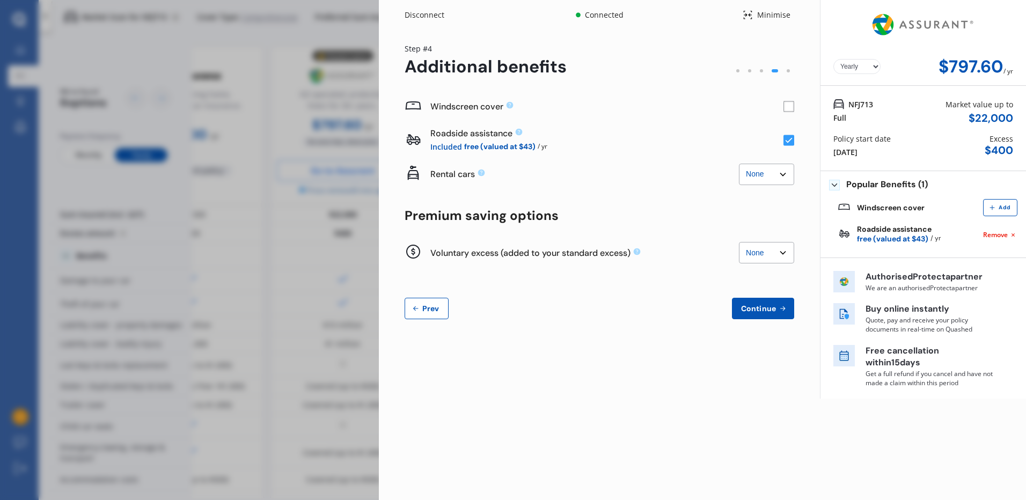
click at [790, 107] on rect at bounding box center [788, 106] width 11 height 11
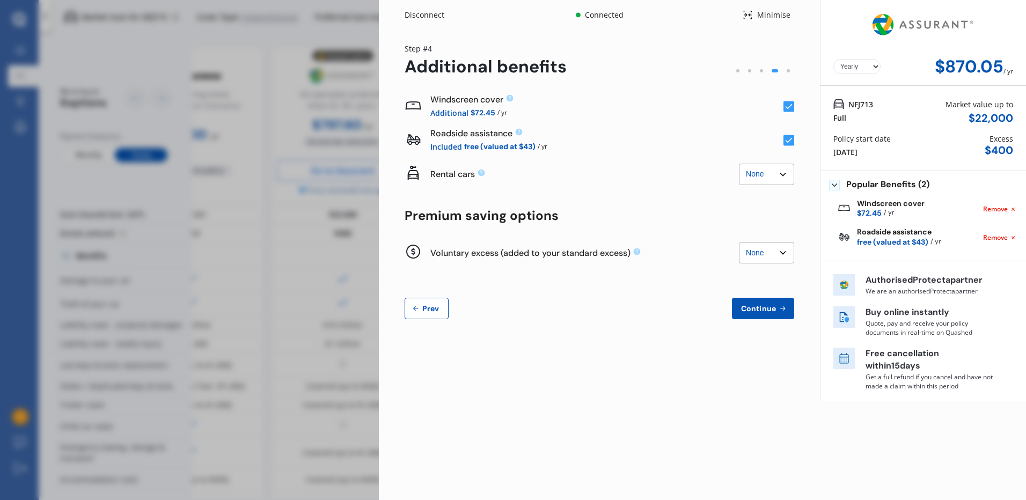
click at [788, 141] on rect at bounding box center [788, 140] width 11 height 11
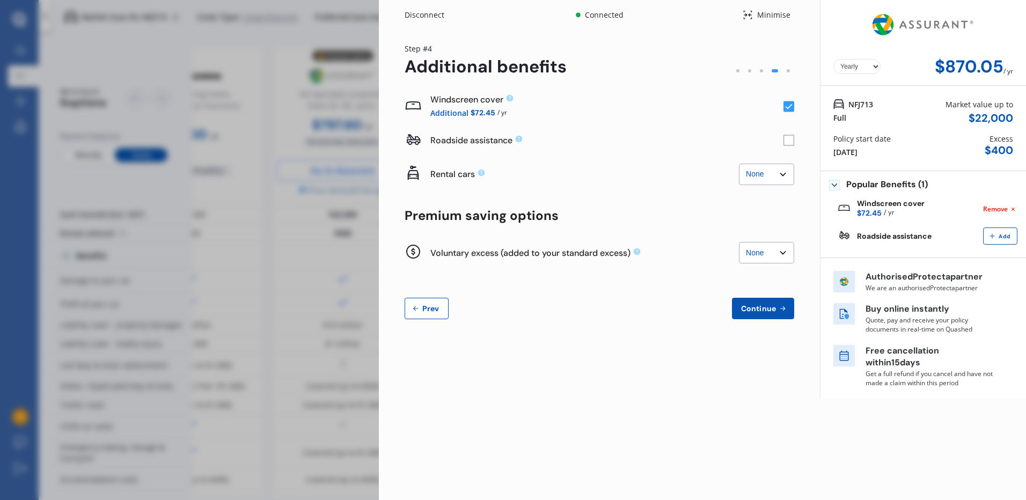
click at [772, 252] on select "None $500 $1,000" at bounding box center [766, 252] width 55 height 21
click at [739, 242] on select "None $500 $1,000" at bounding box center [766, 252] width 55 height 21
click at [784, 253] on select "None $500 $1,000" at bounding box center [766, 252] width 55 height 21
select select "0"
click at [739, 242] on select "None $500 $1,000" at bounding box center [766, 252] width 55 height 21
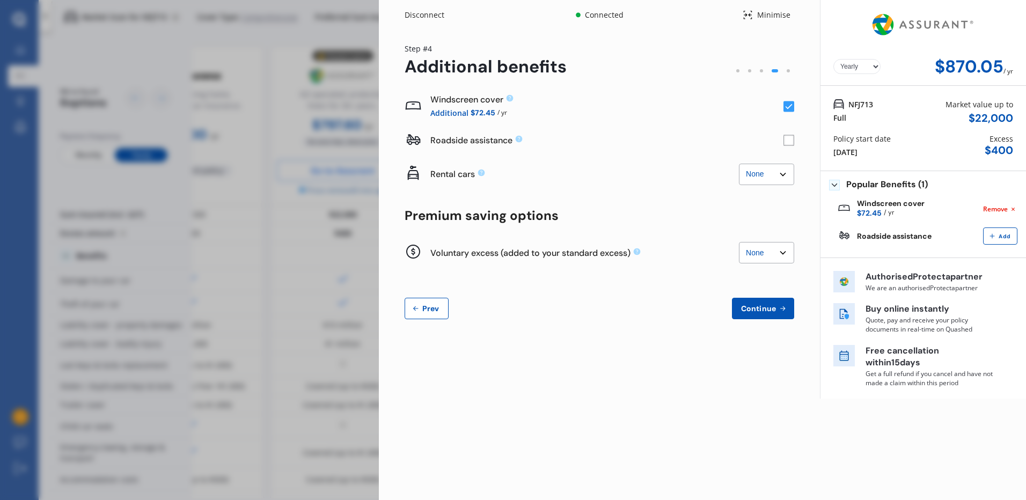
click at [743, 310] on span "Continue" at bounding box center [758, 308] width 39 height 9
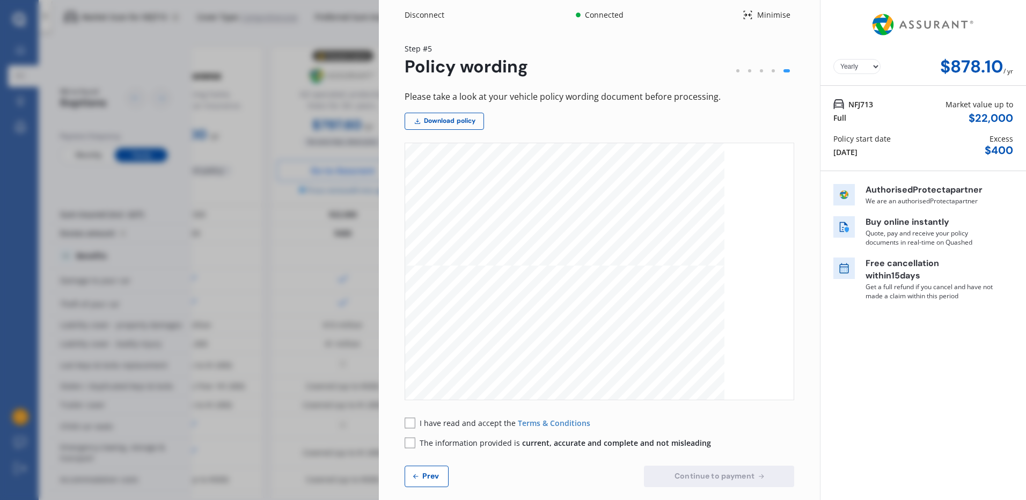
scroll to position [3703, 0]
click at [429, 14] on div "Disconnect" at bounding box center [431, 15] width 52 height 11
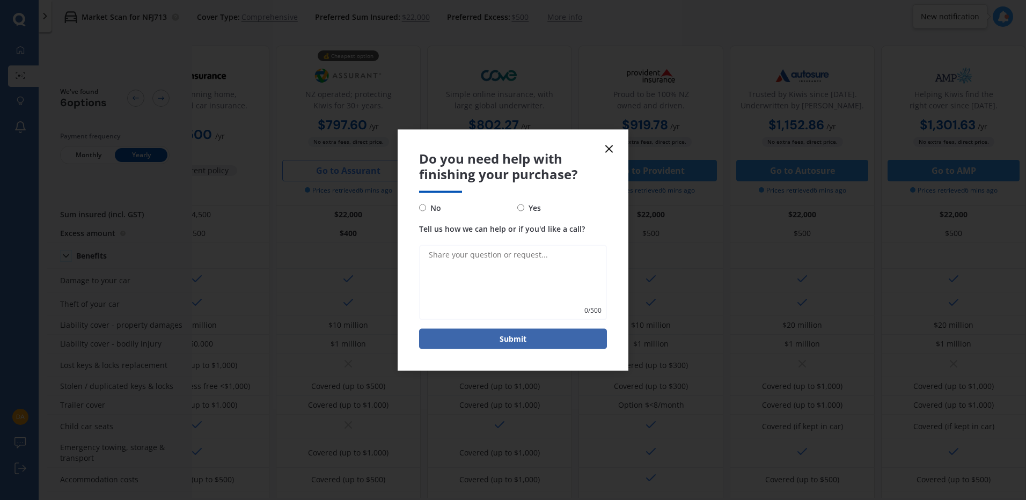
click at [422, 208] on input "No" at bounding box center [422, 207] width 7 height 7
radio input "true"
click at [542, 343] on button "Submit" at bounding box center [513, 338] width 188 height 20
click at [617, 147] on form "Do you need help with finishing your purchase? No Yes Tell us how we can help o…" at bounding box center [513, 250] width 231 height 241
click at [613, 148] on icon at bounding box center [609, 149] width 13 height 13
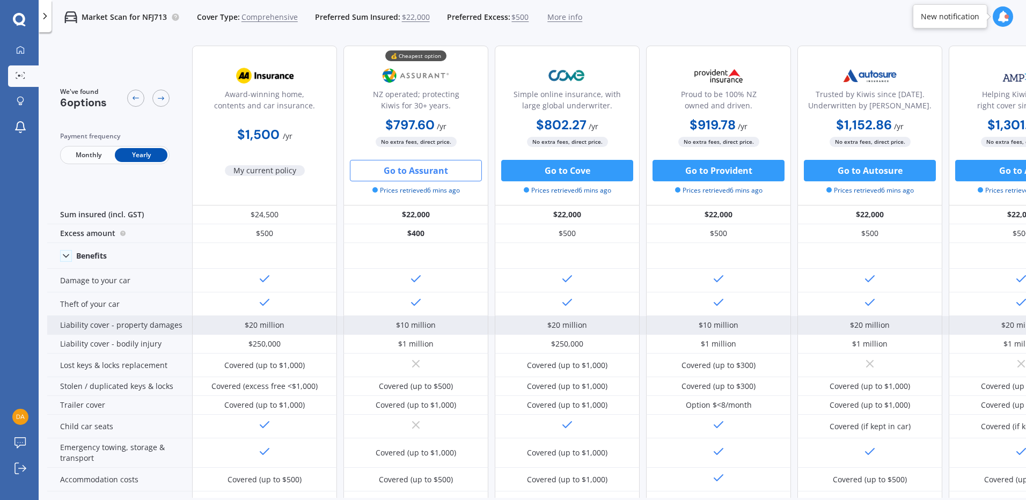
scroll to position [0, 37]
